Goal: Navigation & Orientation: Find specific page/section

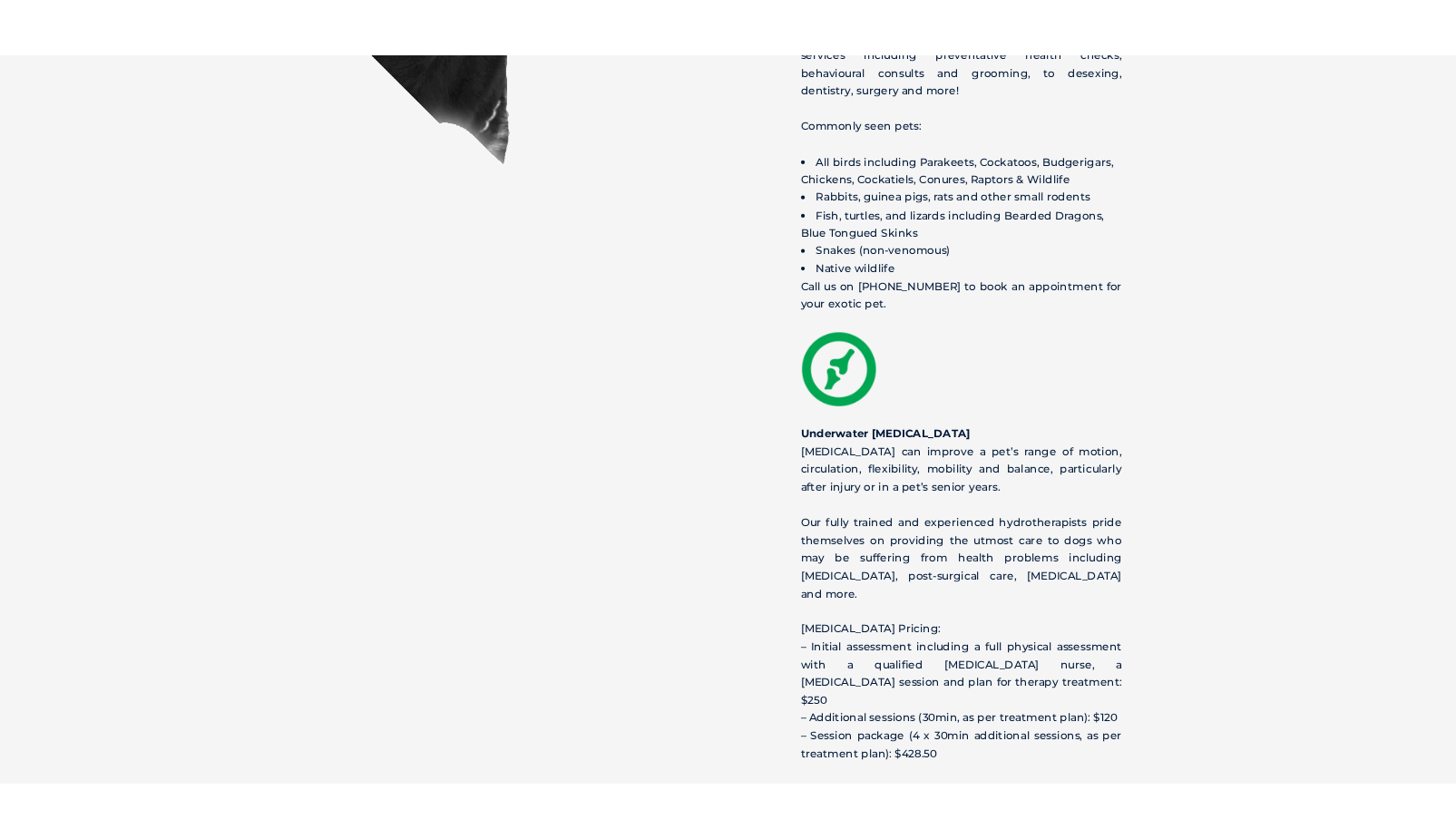
scroll to position [2540, 0]
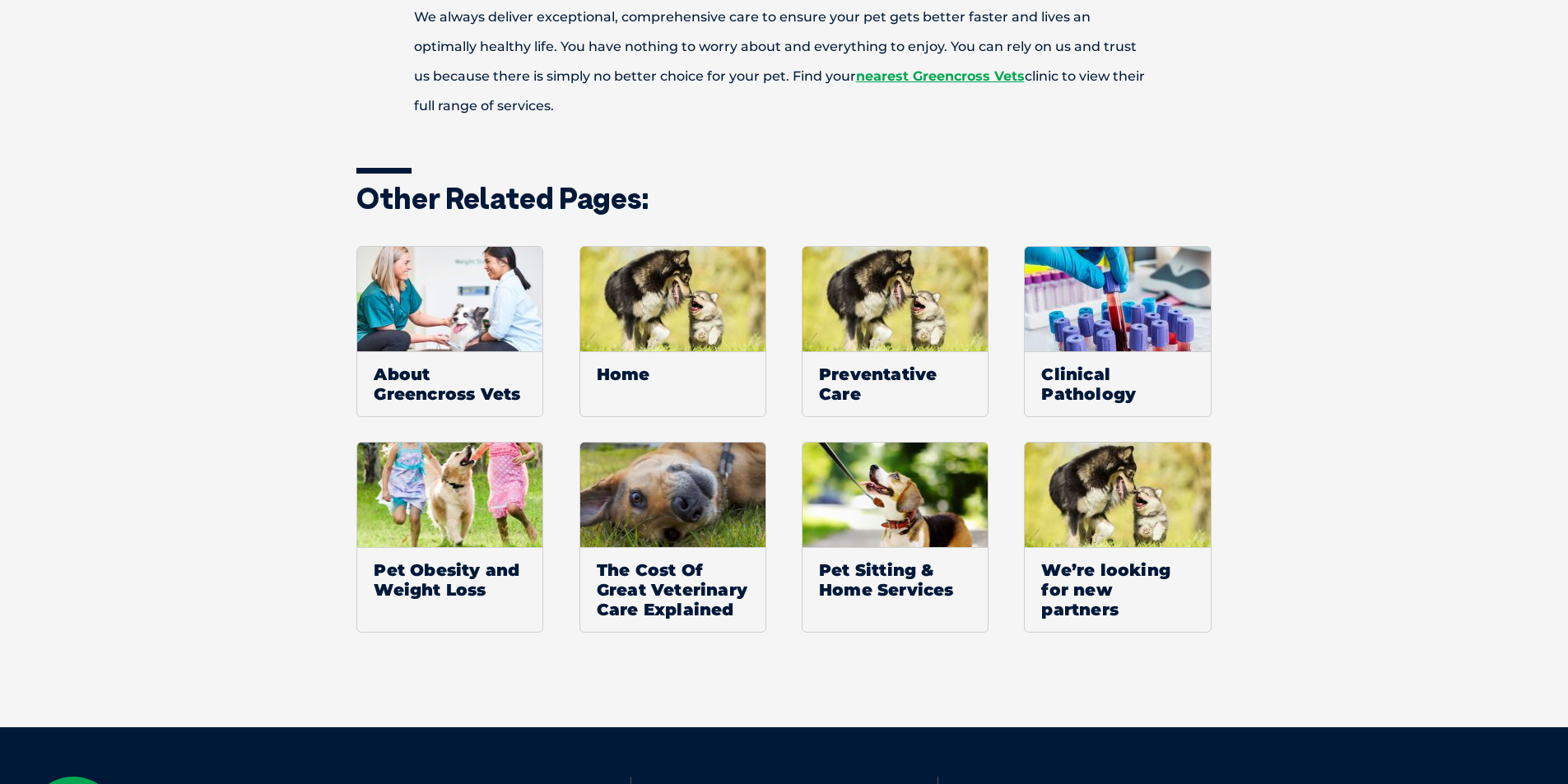
scroll to position [1481, 0]
